Goal: Navigation & Orientation: Find specific page/section

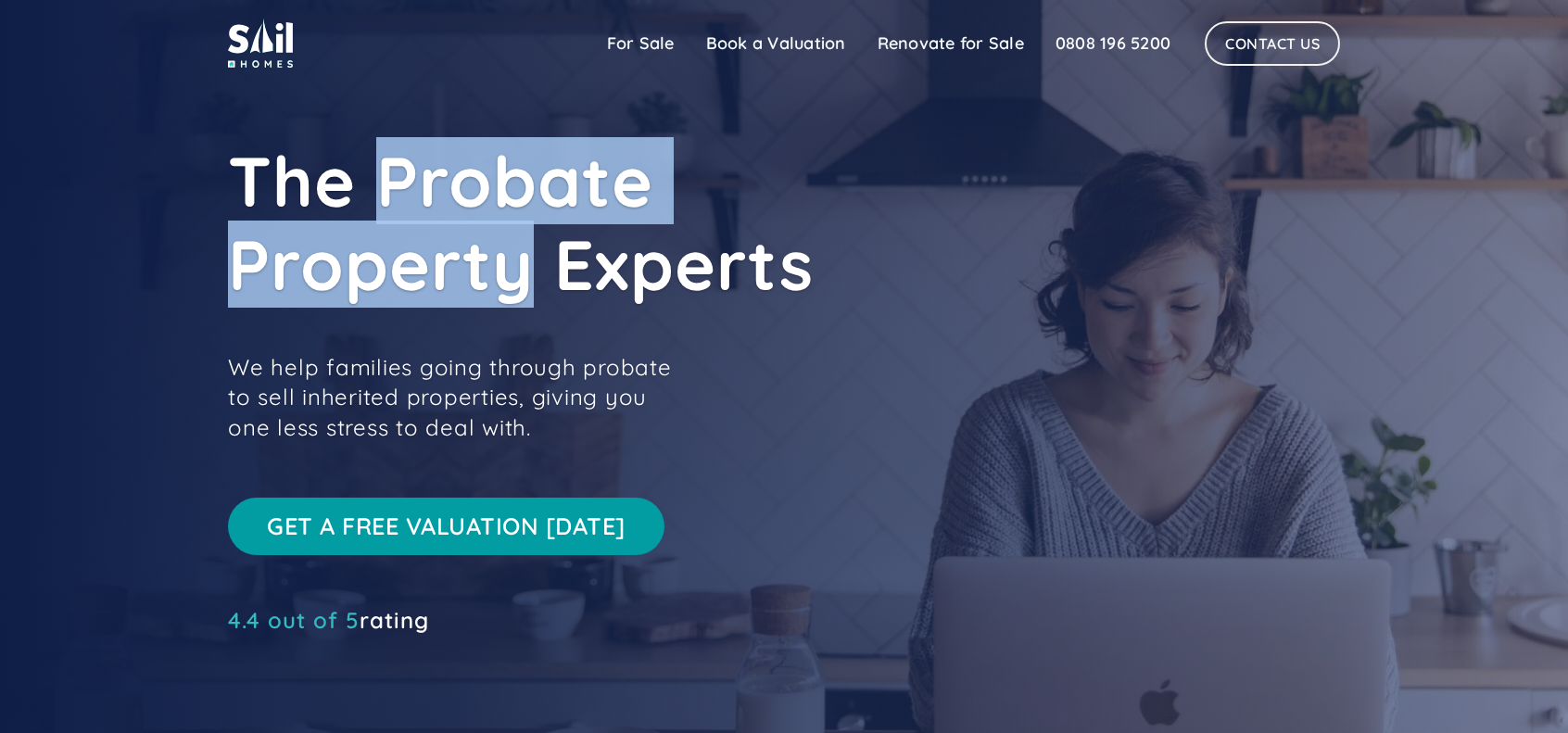
drag, startPoint x: 378, startPoint y: 190, endPoint x: 526, endPoint y: 287, distance: 177.0
click at [526, 287] on h1 "The Probate Property Experts" at bounding box center [645, 223] width 834 height 167
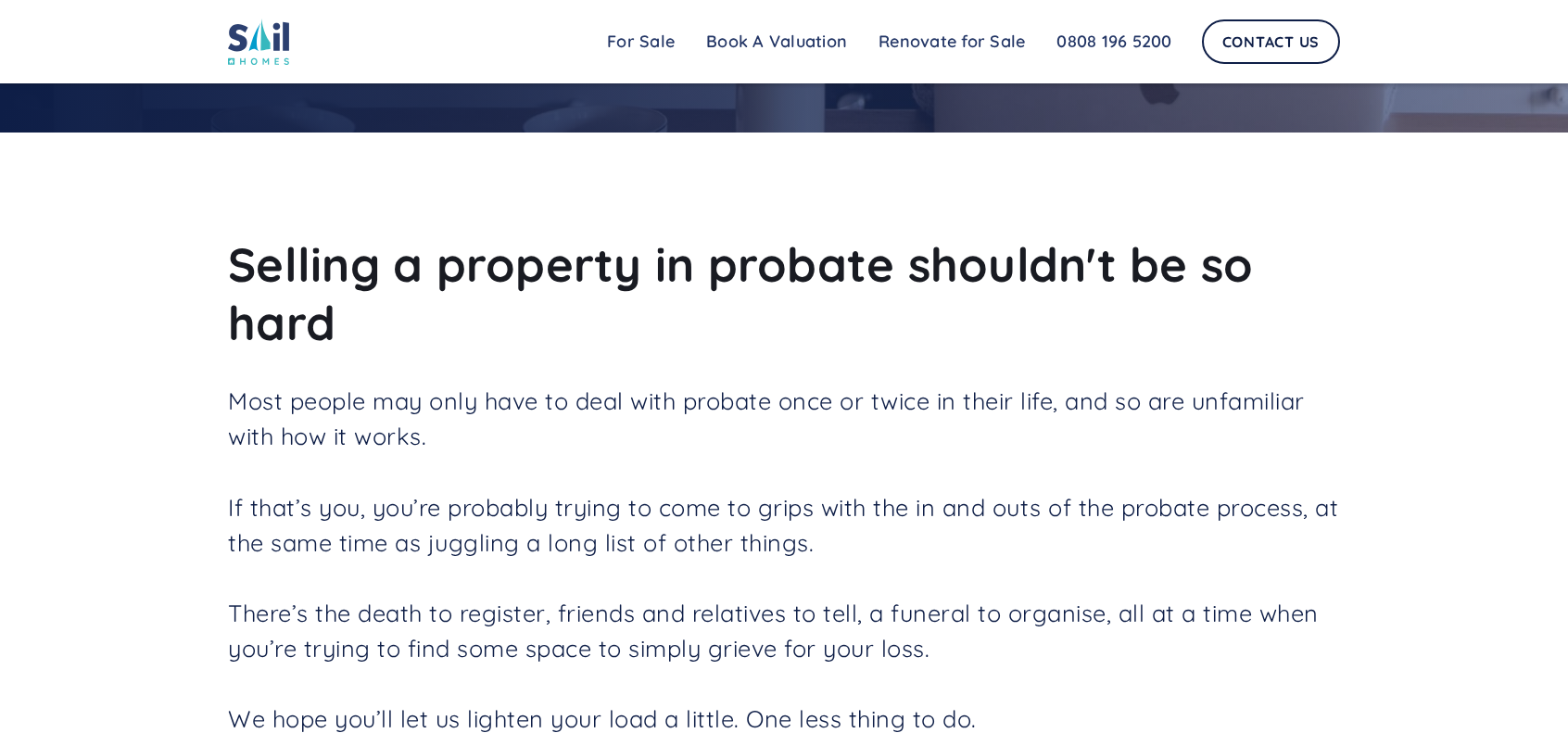
drag, startPoint x: 776, startPoint y: 424, endPoint x: 786, endPoint y: 446, distance: 24.2
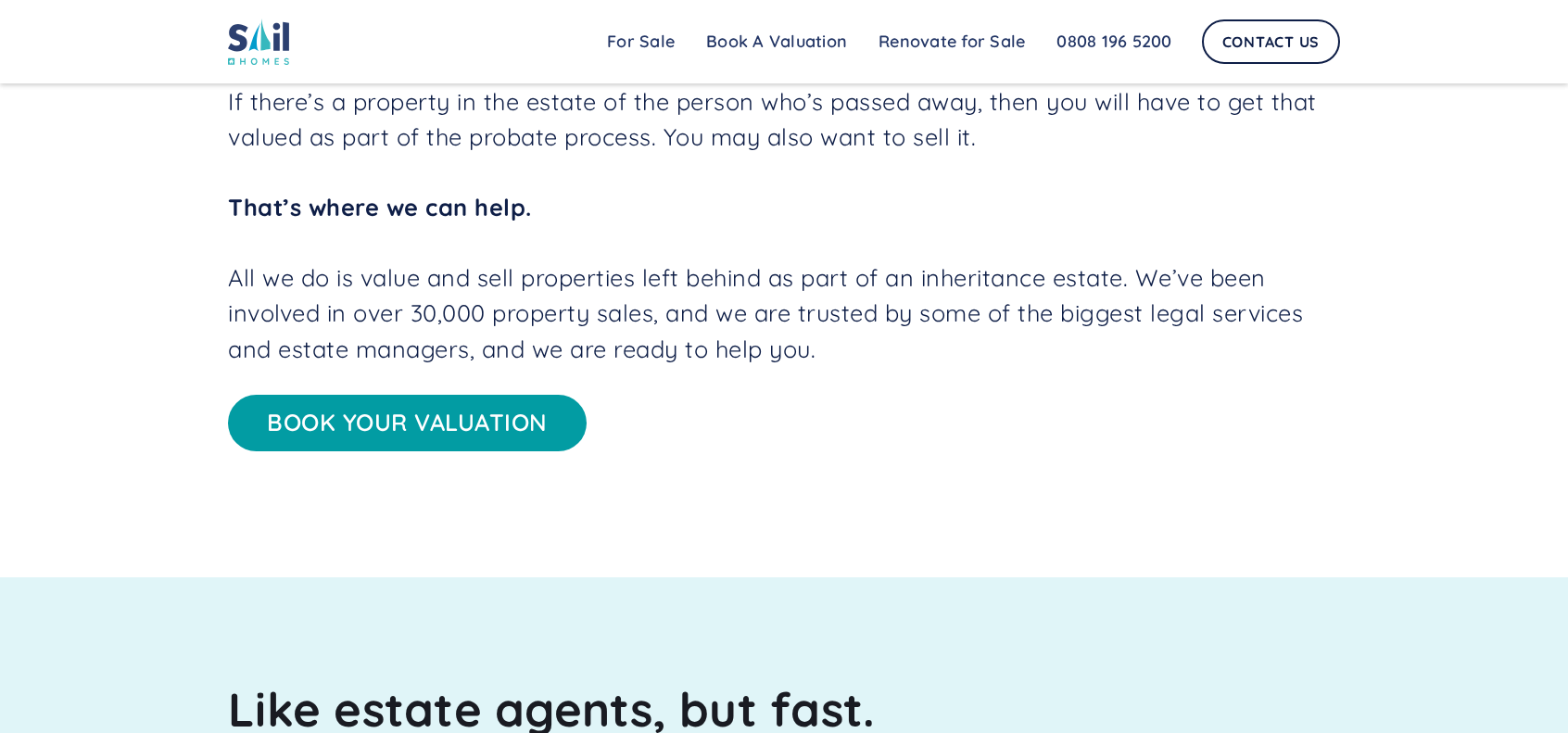
drag, startPoint x: 807, startPoint y: 467, endPoint x: 842, endPoint y: 502, distance: 49.5
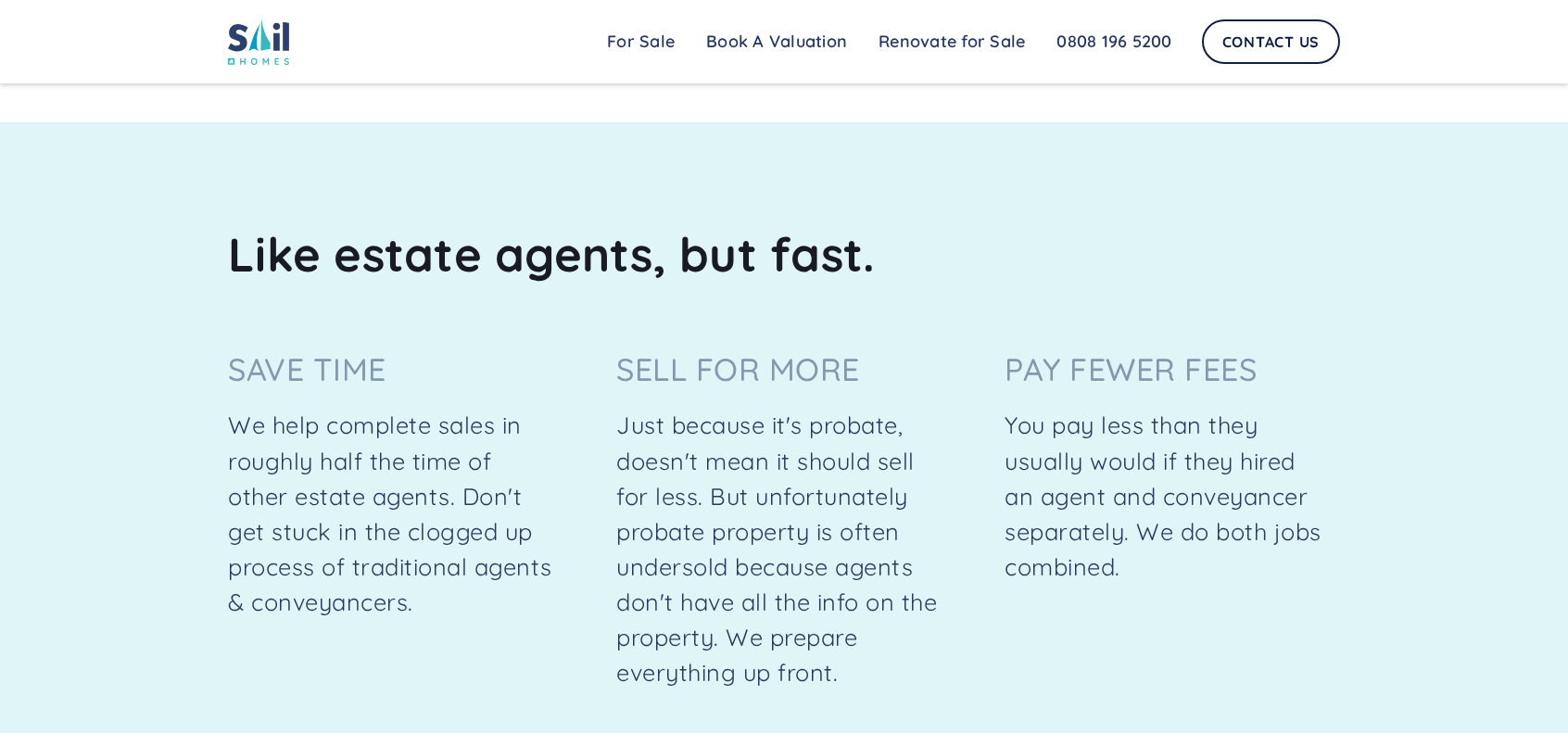
scroll to position [1872, 0]
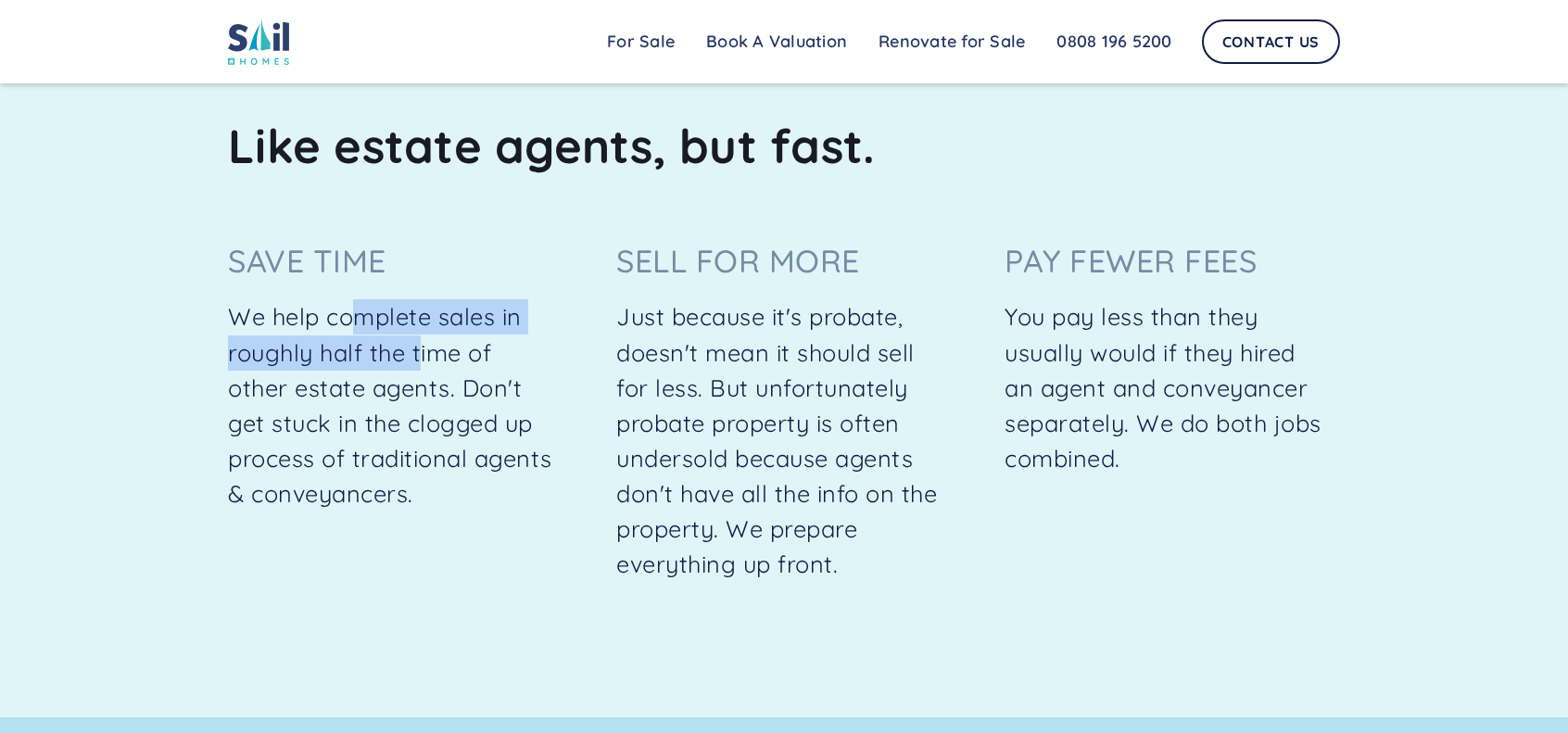
drag, startPoint x: 358, startPoint y: 332, endPoint x: 423, endPoint y: 379, distance: 80.2
click at [423, 379] on p "We help complete sales in roughly half the time of other estate agents. Don't g…" at bounding box center [391, 404] width 326 height 211
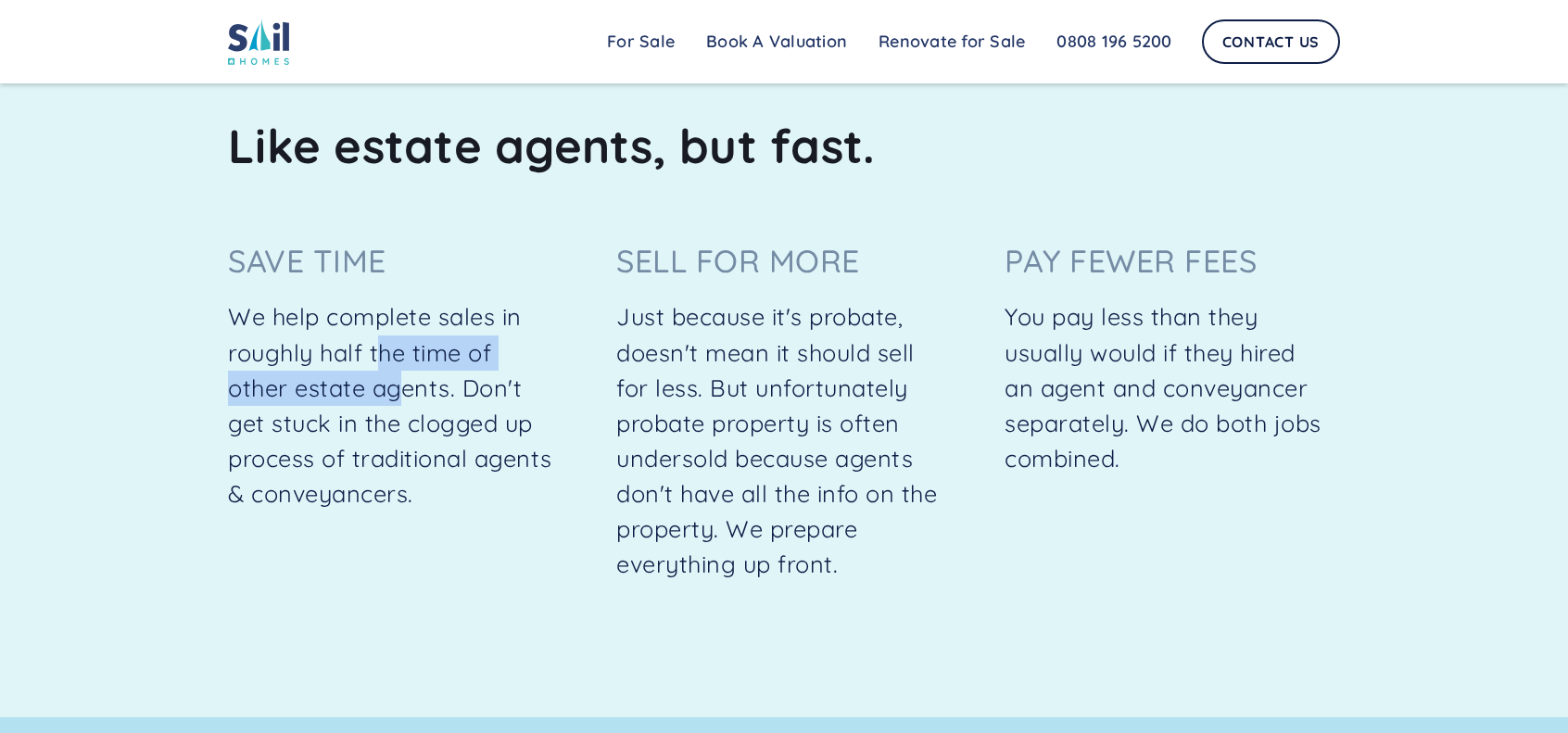
drag, startPoint x: 380, startPoint y: 368, endPoint x: 409, endPoint y: 409, distance: 50.2
click at [409, 409] on p "We help complete sales in roughly half the time of other estate agents. Don't g…" at bounding box center [391, 404] width 326 height 211
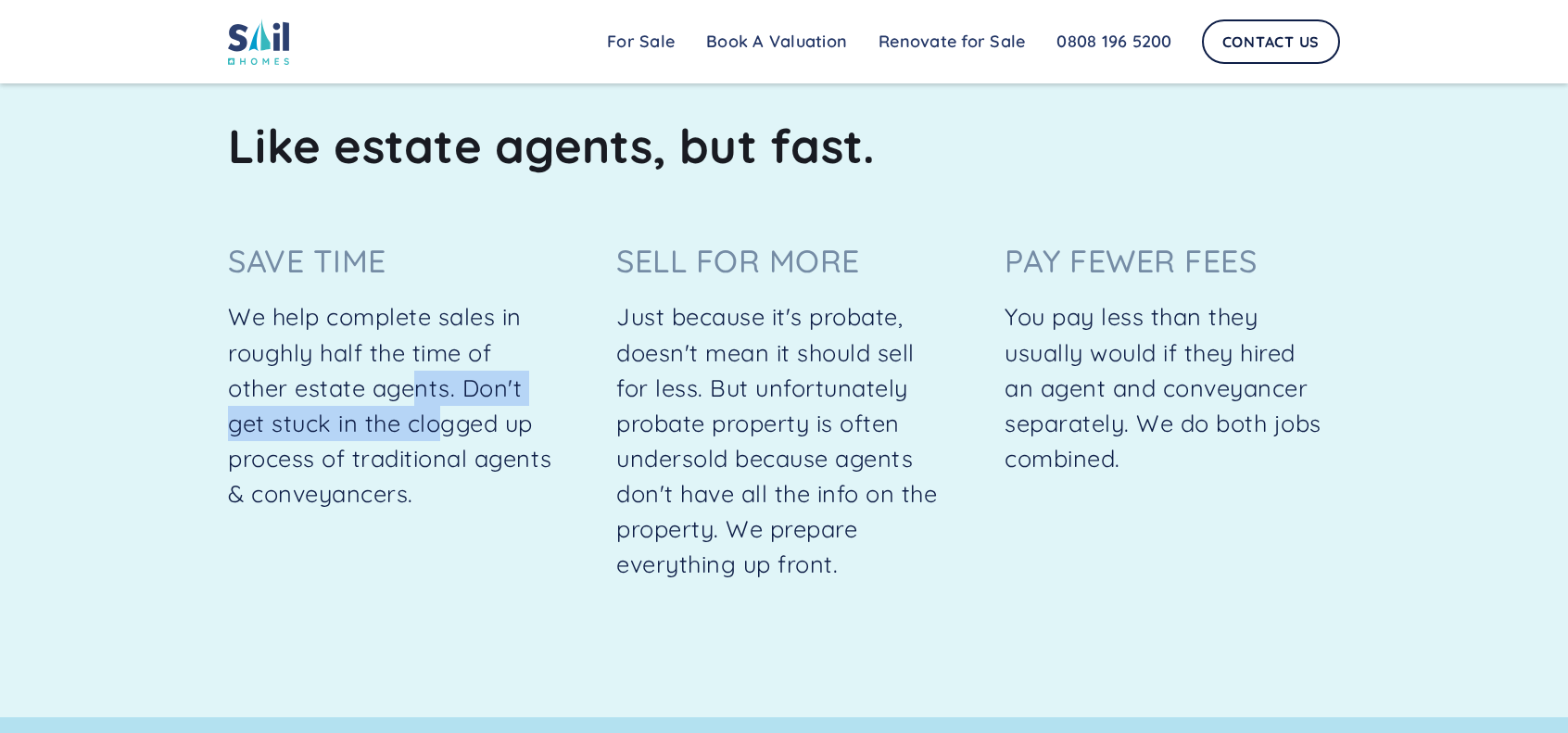
drag, startPoint x: 429, startPoint y: 418, endPoint x: 449, endPoint y: 433, distance: 25.0
click at [449, 433] on p "We help complete sales in roughly half the time of other estate agents. Don't g…" at bounding box center [391, 404] width 326 height 211
drag, startPoint x: 461, startPoint y: 405, endPoint x: 474, endPoint y: 451, distance: 47.8
click at [474, 451] on p "We help complete sales in roughly half the time of other estate agents. Don't g…" at bounding box center [391, 404] width 326 height 211
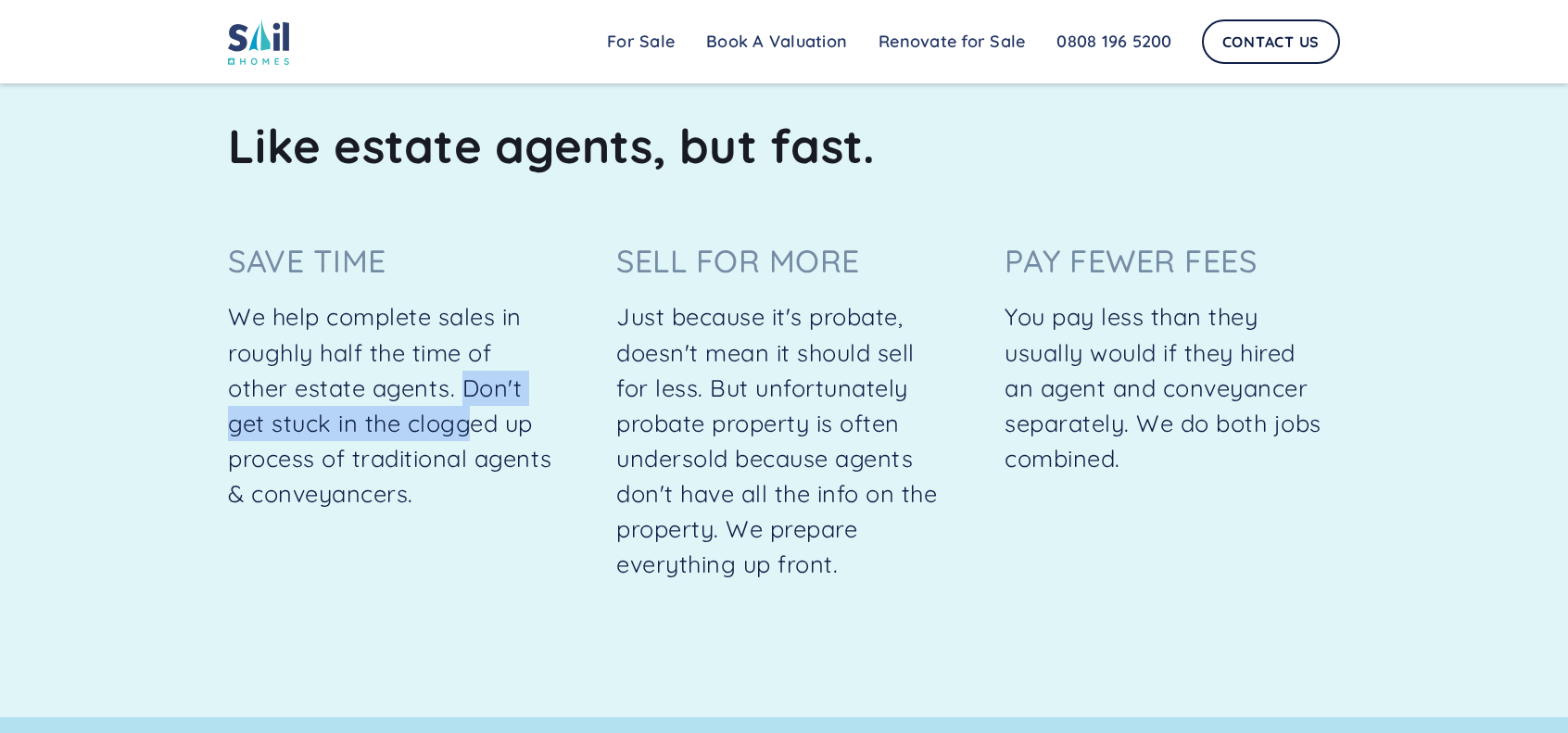
click at [474, 451] on p "We help complete sales in roughly half the time of other estate agents. Don't g…" at bounding box center [391, 404] width 326 height 211
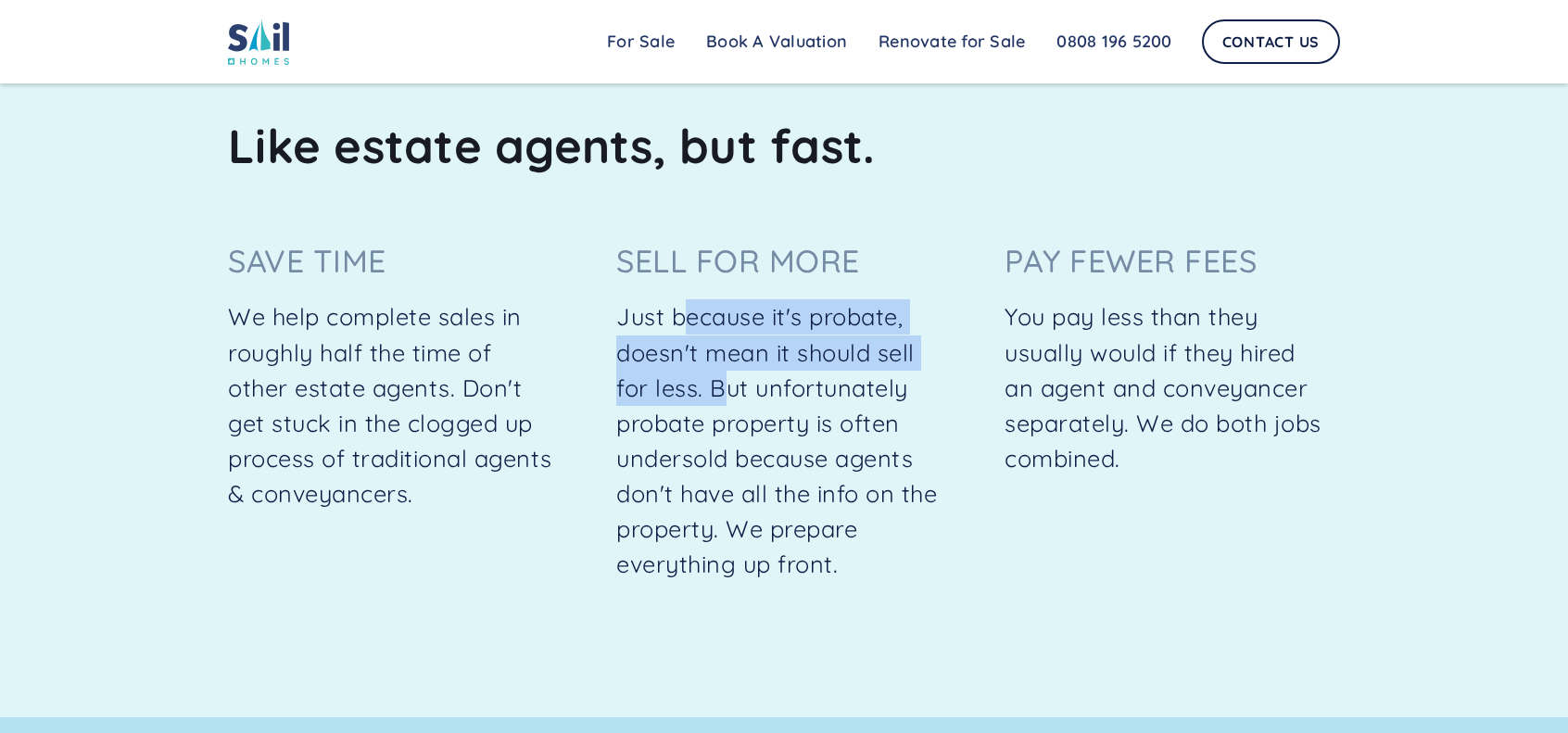
drag, startPoint x: 700, startPoint y: 332, endPoint x: 725, endPoint y: 396, distance: 68.7
click at [725, 396] on p "Just because it's probate, doesn't mean it should sell for less. But unfortunat…" at bounding box center [779, 440] width 326 height 283
drag, startPoint x: 734, startPoint y: 365, endPoint x: 729, endPoint y: 393, distance: 28.4
click at [729, 393] on p "Just because it's probate, doesn't mean it should sell for less. But unfortunat…" at bounding box center [779, 440] width 326 height 283
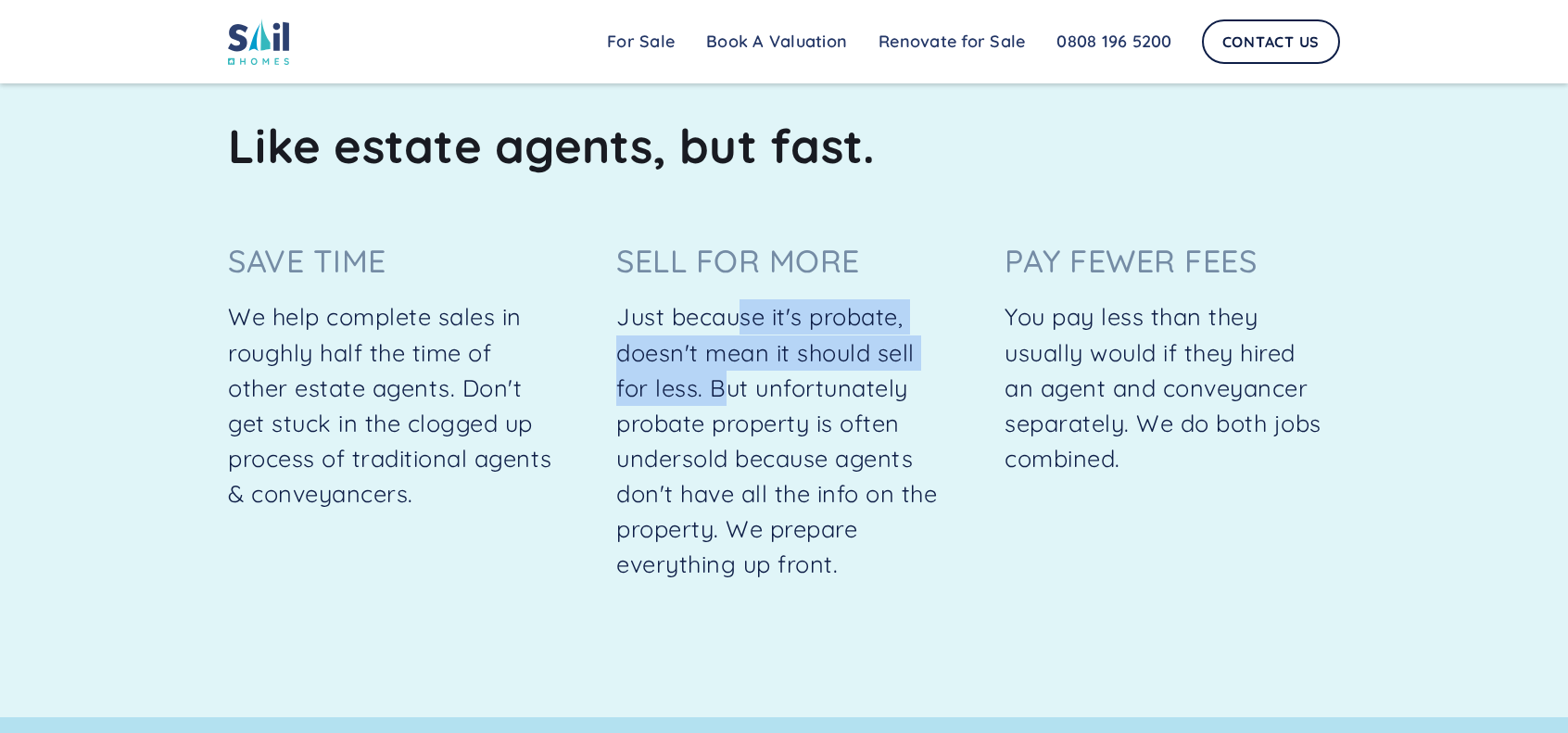
click at [729, 393] on p "Just because it's probate, doesn't mean it should sell for less. But unfortunat…" at bounding box center [779, 440] width 326 height 283
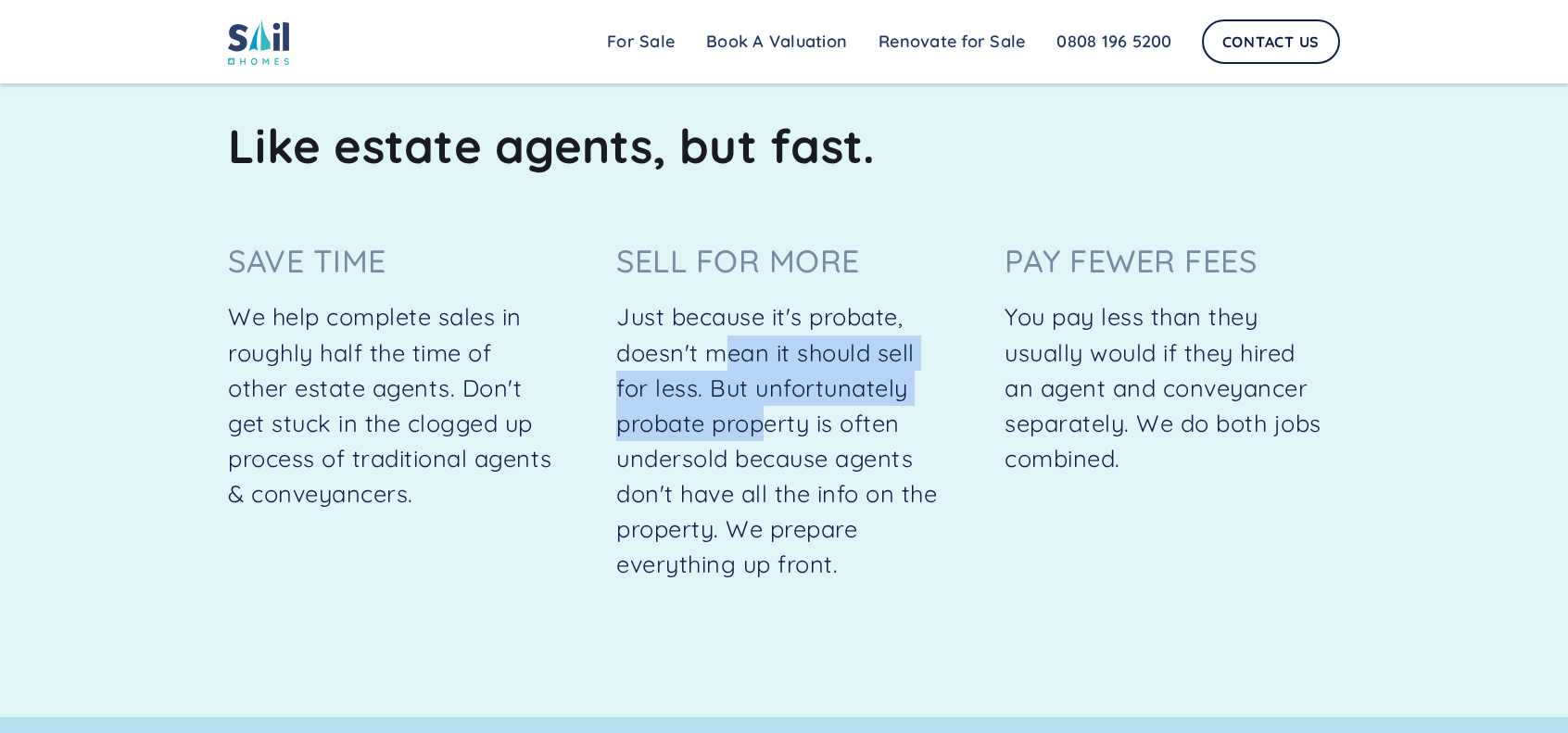
drag, startPoint x: 723, startPoint y: 371, endPoint x: 768, endPoint y: 449, distance: 90.0
click at [768, 449] on p "Just because it's probate, doesn't mean it should sell for less. But unfortunat…" at bounding box center [779, 440] width 326 height 283
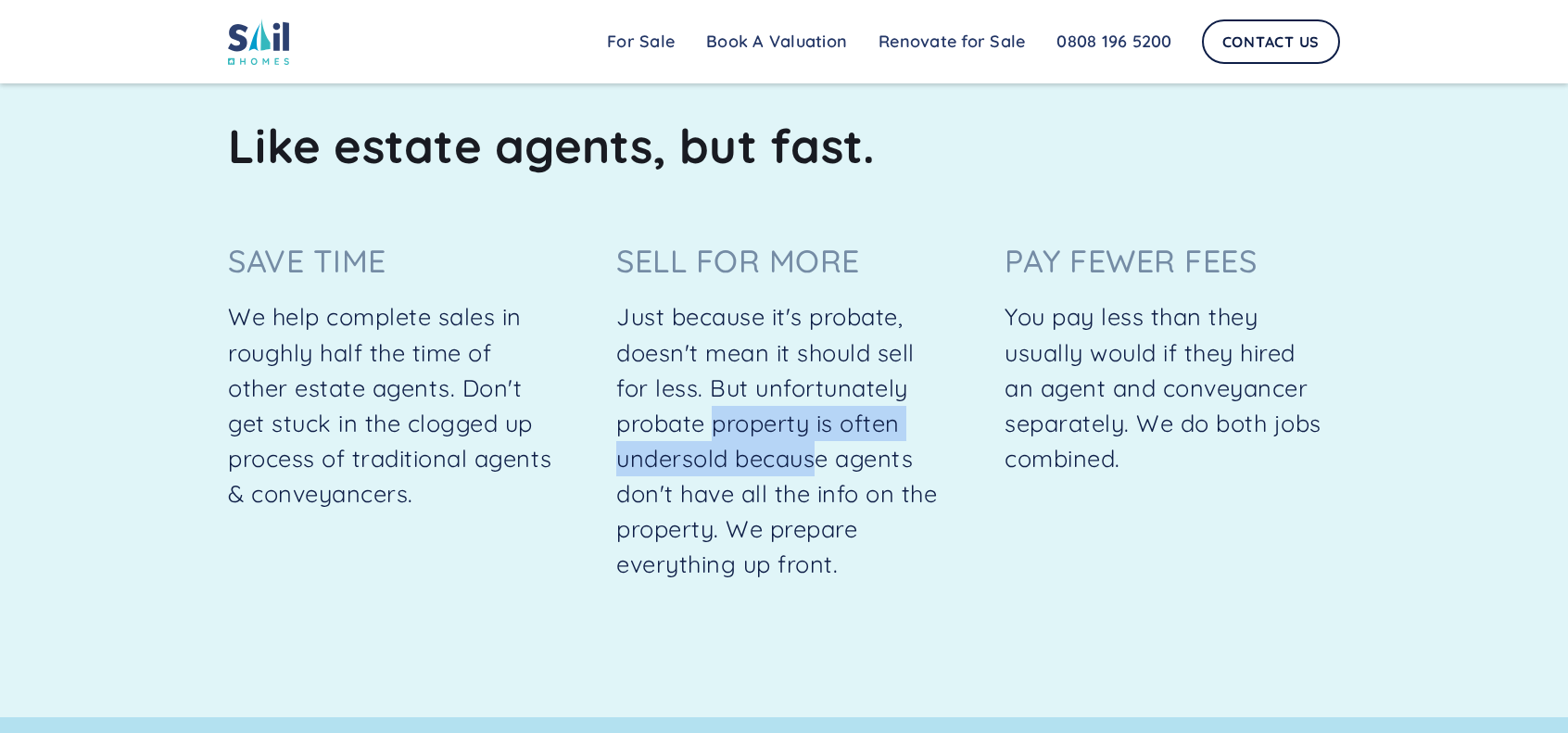
drag, startPoint x: 715, startPoint y: 436, endPoint x: 824, endPoint y: 476, distance: 116.1
click at [824, 476] on p "Just because it's probate, doesn't mean it should sell for less. But unfortunat…" at bounding box center [779, 440] width 326 height 283
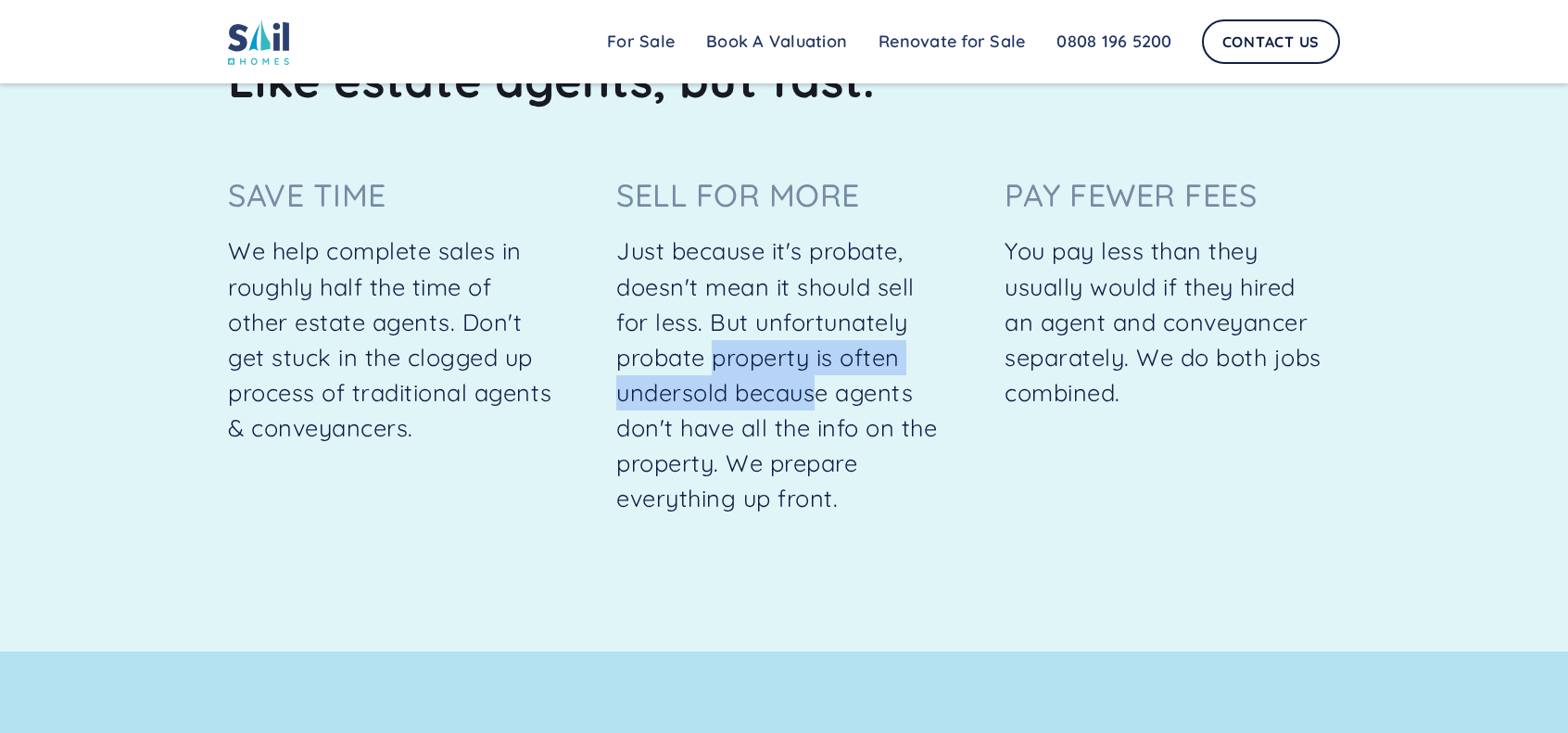
scroll to position [1965, 0]
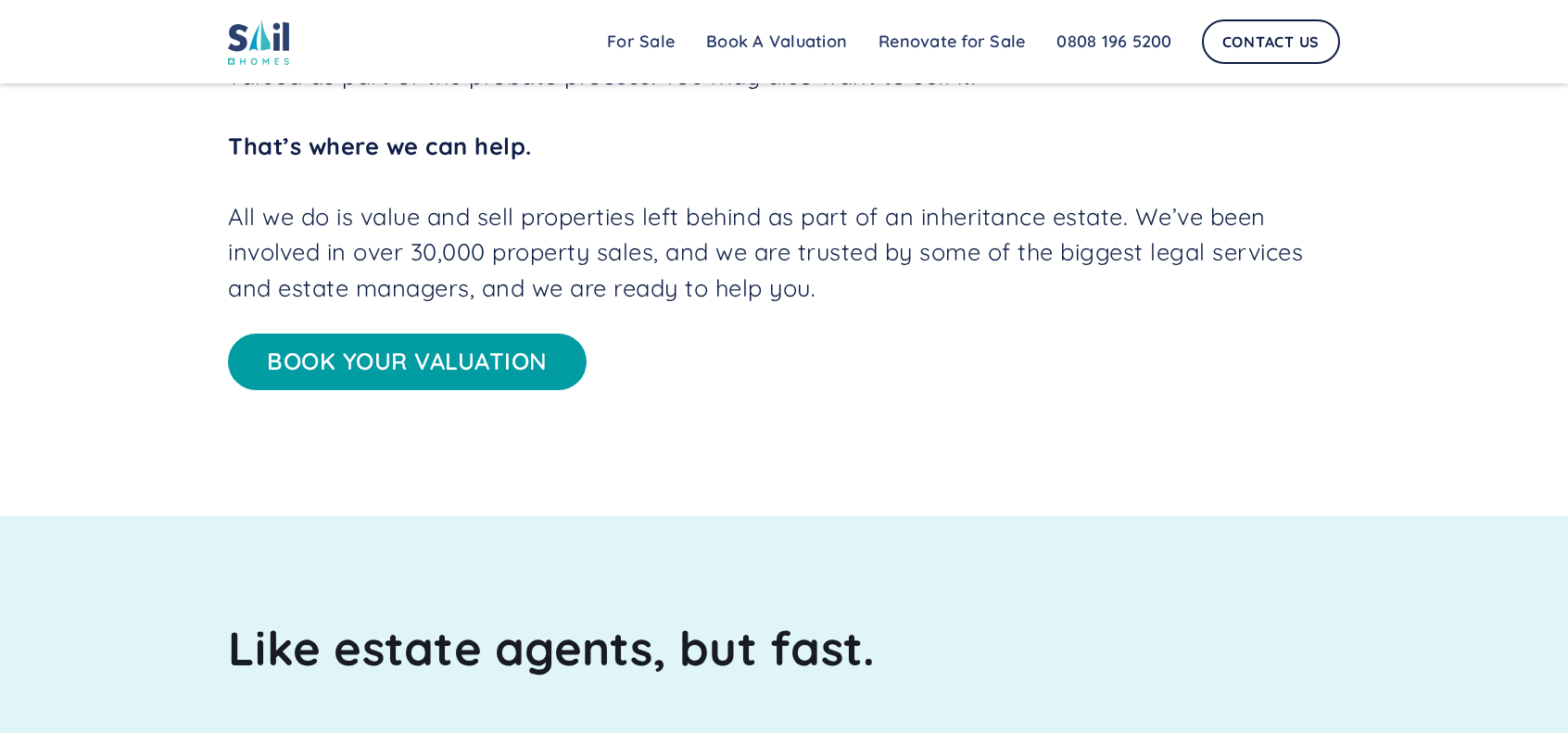
drag, startPoint x: 725, startPoint y: 405, endPoint x: 617, endPoint y: 68, distance: 353.9
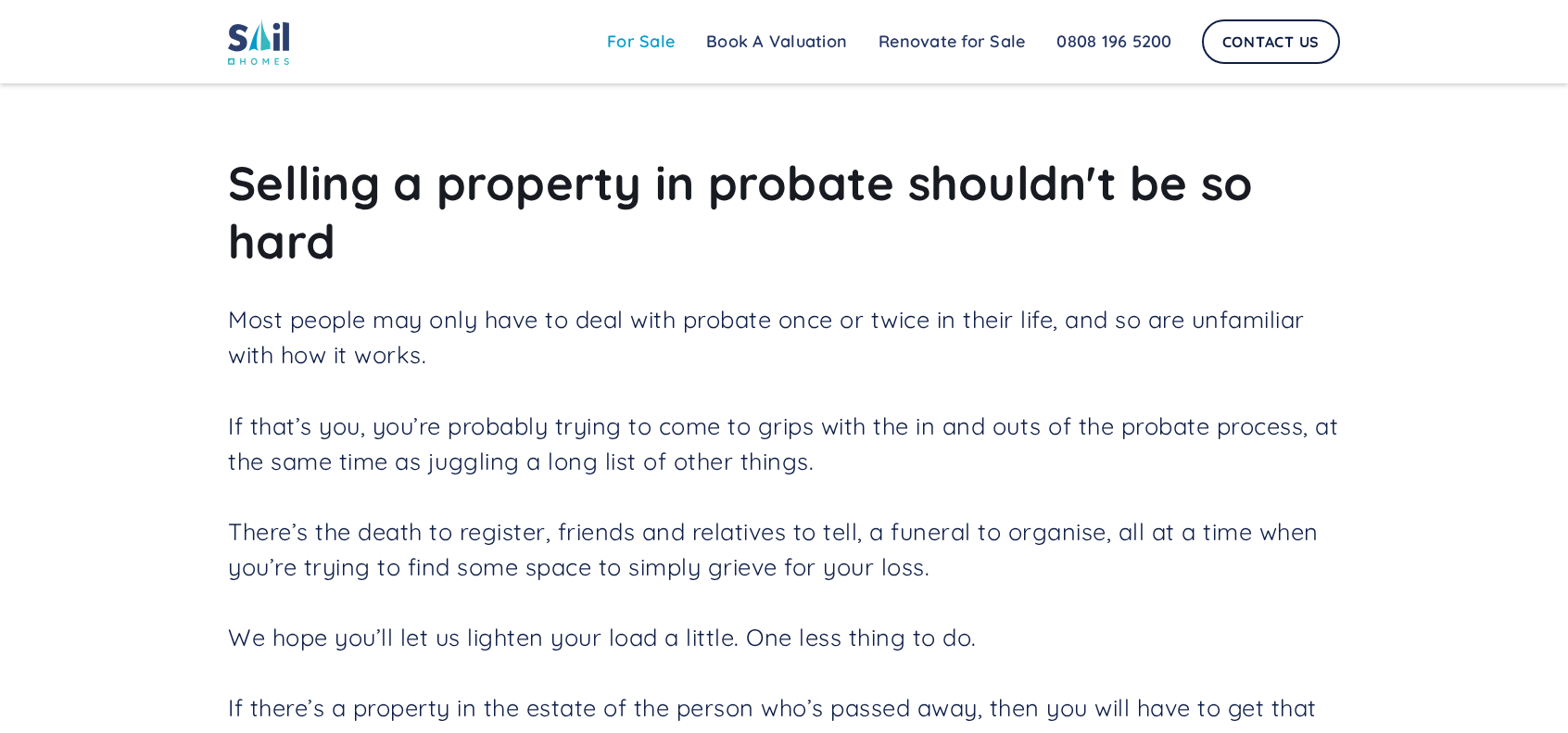
click at [620, 32] on link "For Sale" at bounding box center [641, 42] width 99 height 37
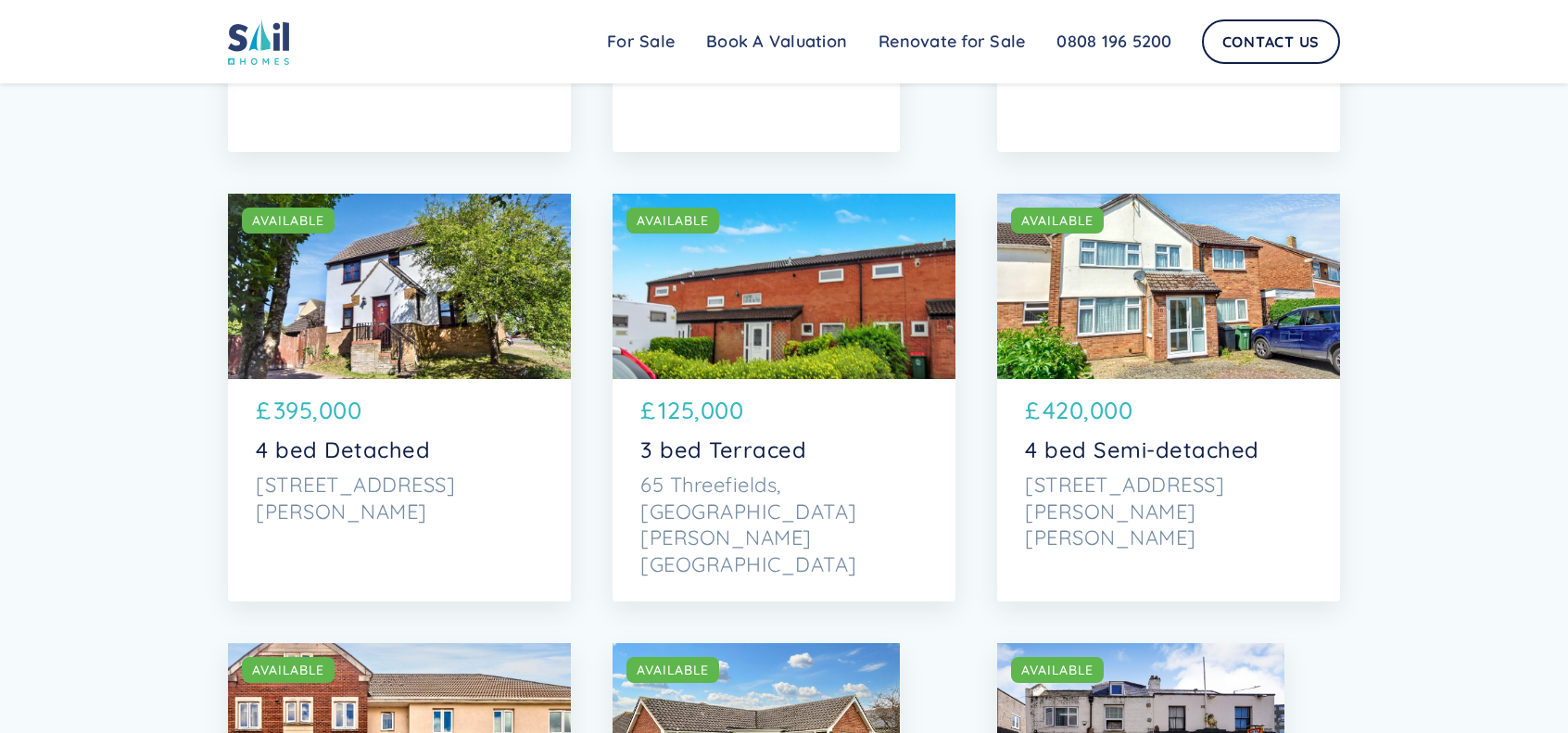
scroll to position [276, 0]
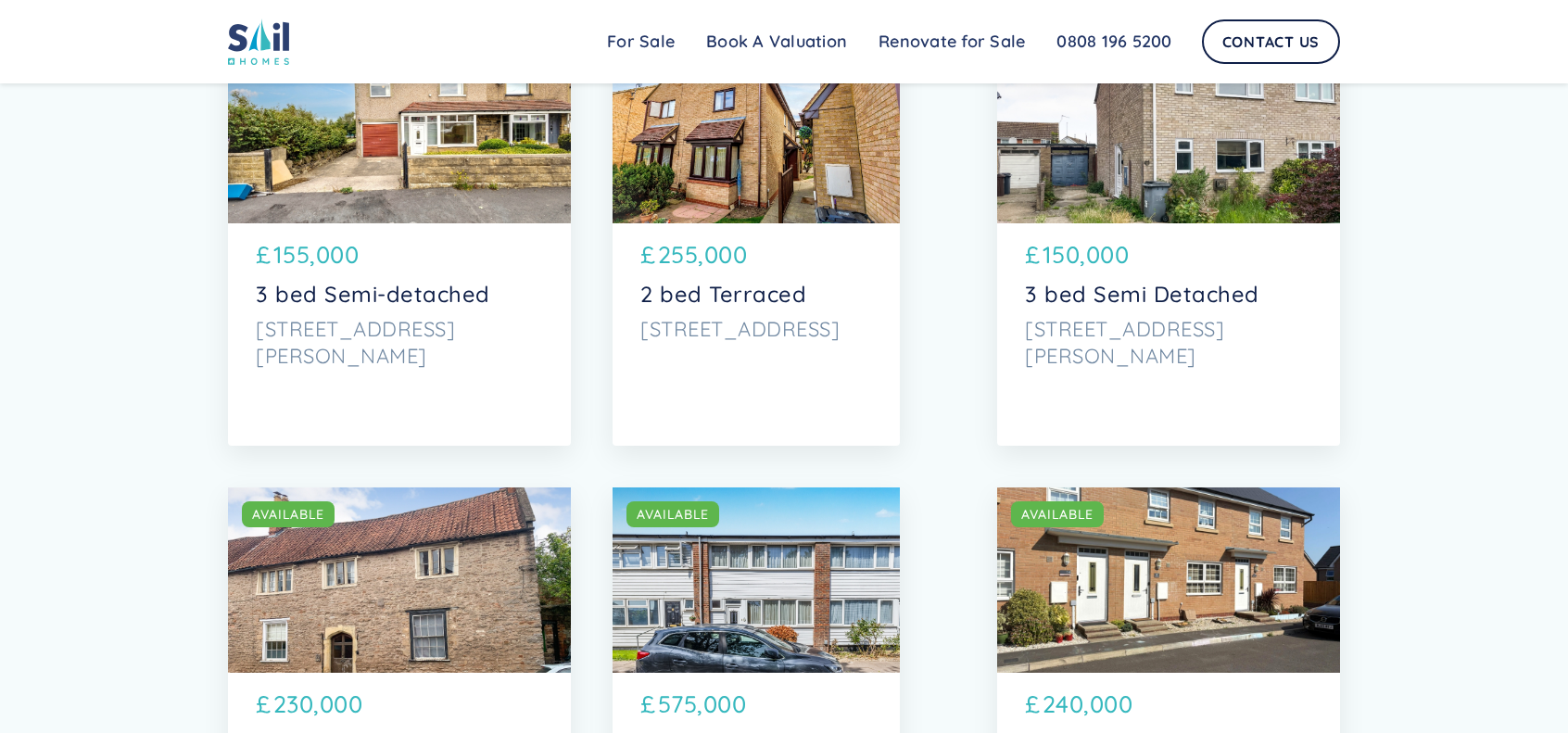
drag, startPoint x: 1509, startPoint y: 547, endPoint x: 1132, endPoint y: 80, distance: 600.2
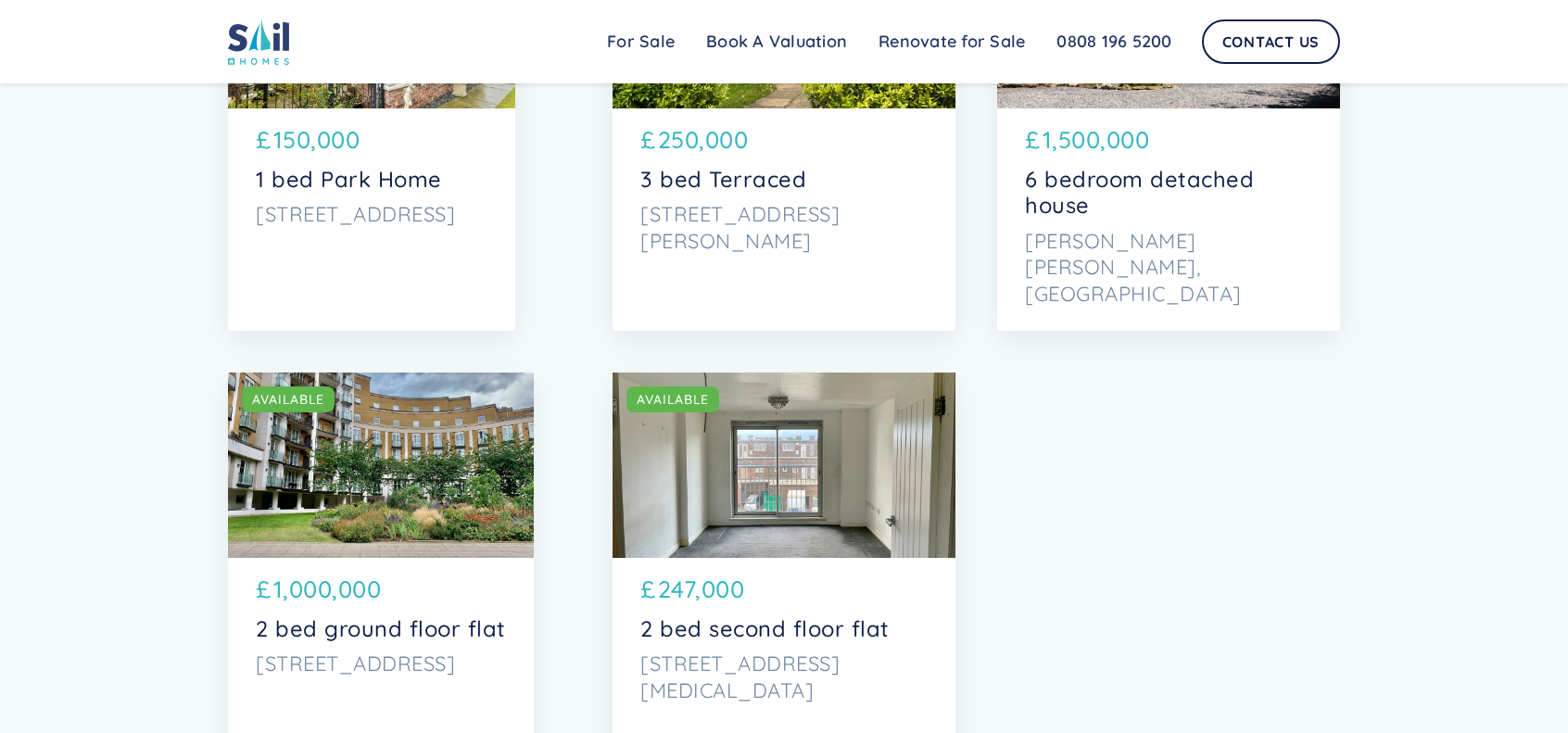
scroll to position [7694, 0]
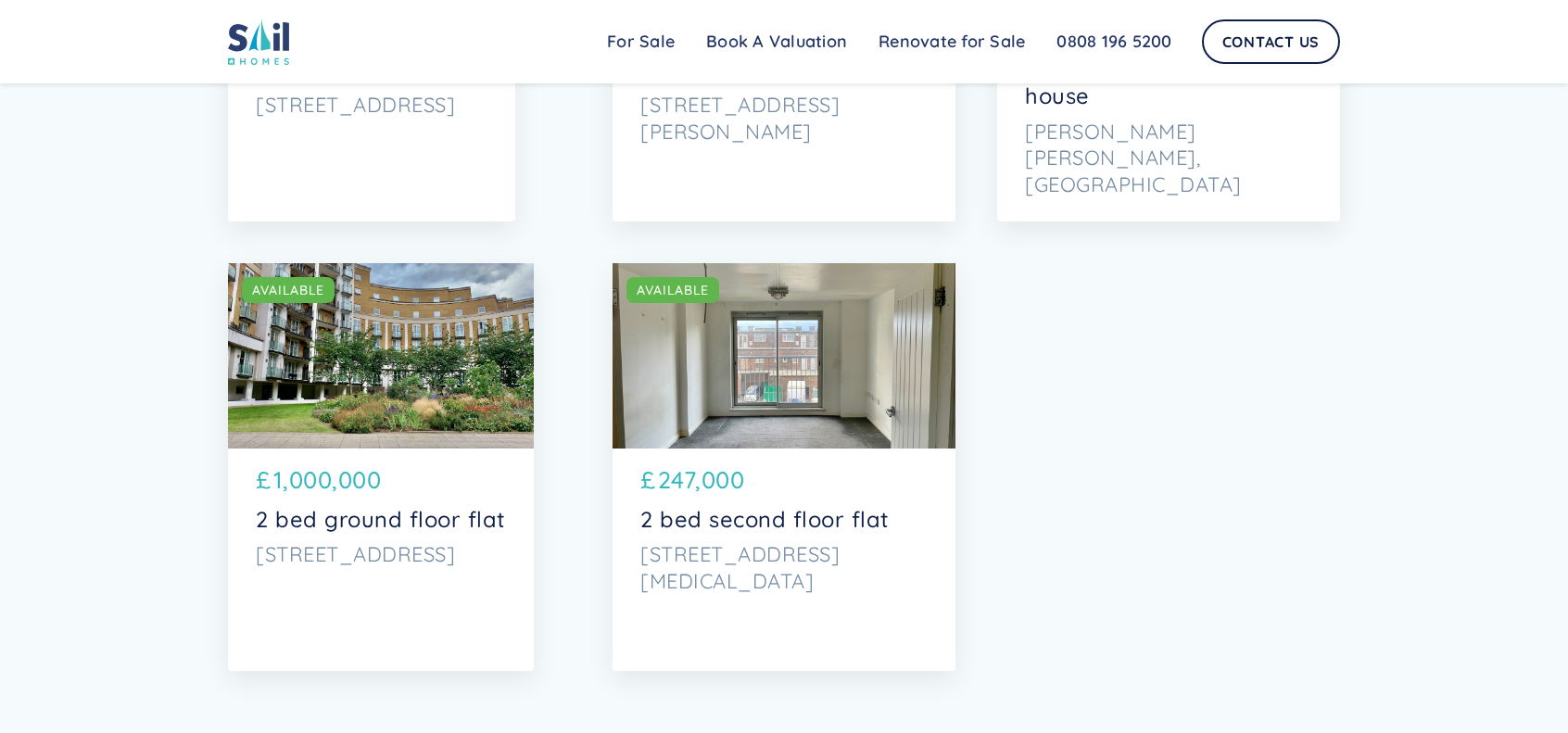
click at [502, 400] on div "SOLD AVAILABLE" at bounding box center [381, 356] width 306 height 186
